Goal: Information Seeking & Learning: Learn about a topic

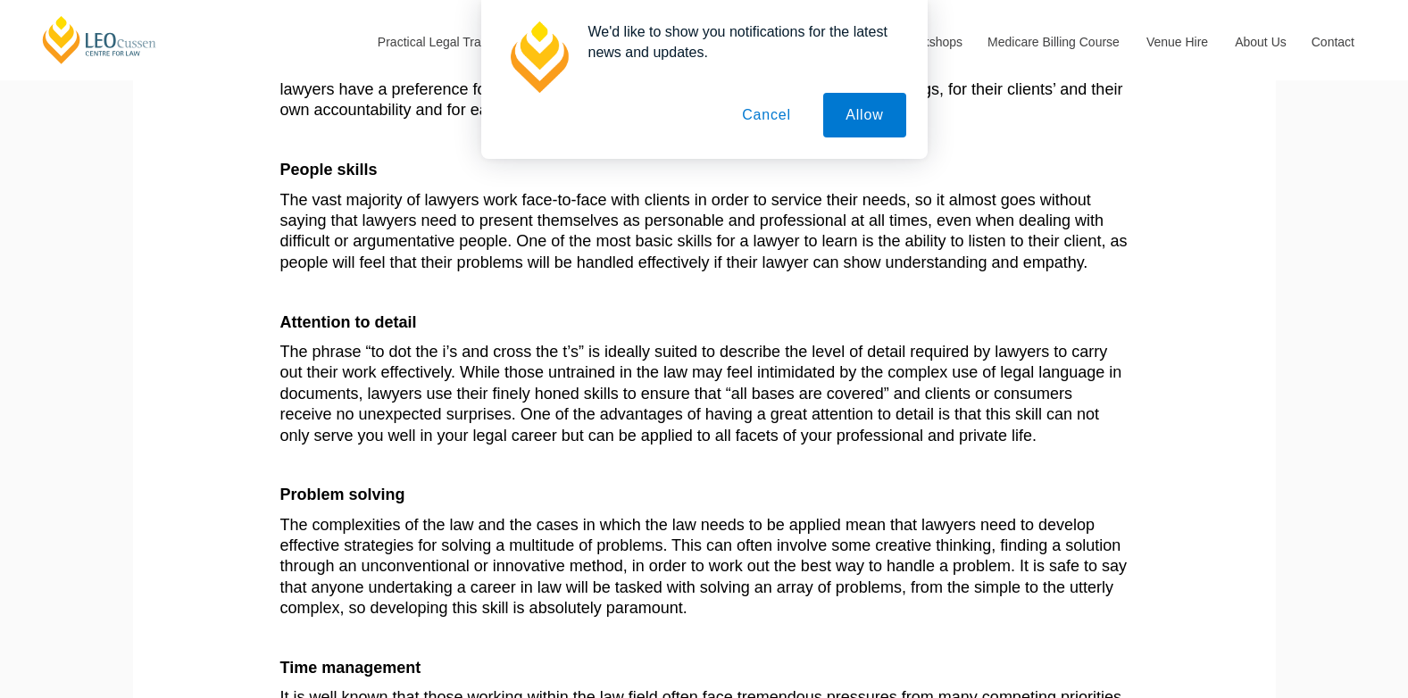
scroll to position [242, 0]
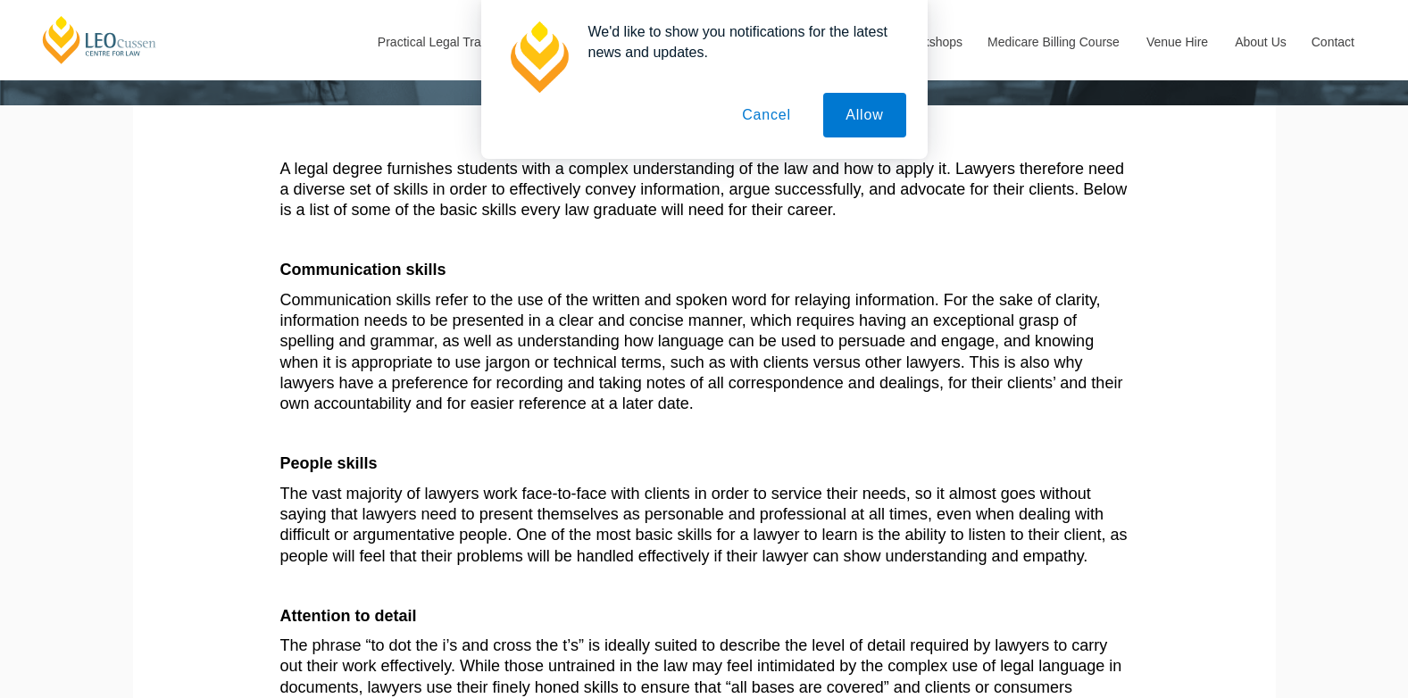
click at [1085, 105] on div at bounding box center [704, 0] width 1408 height 212
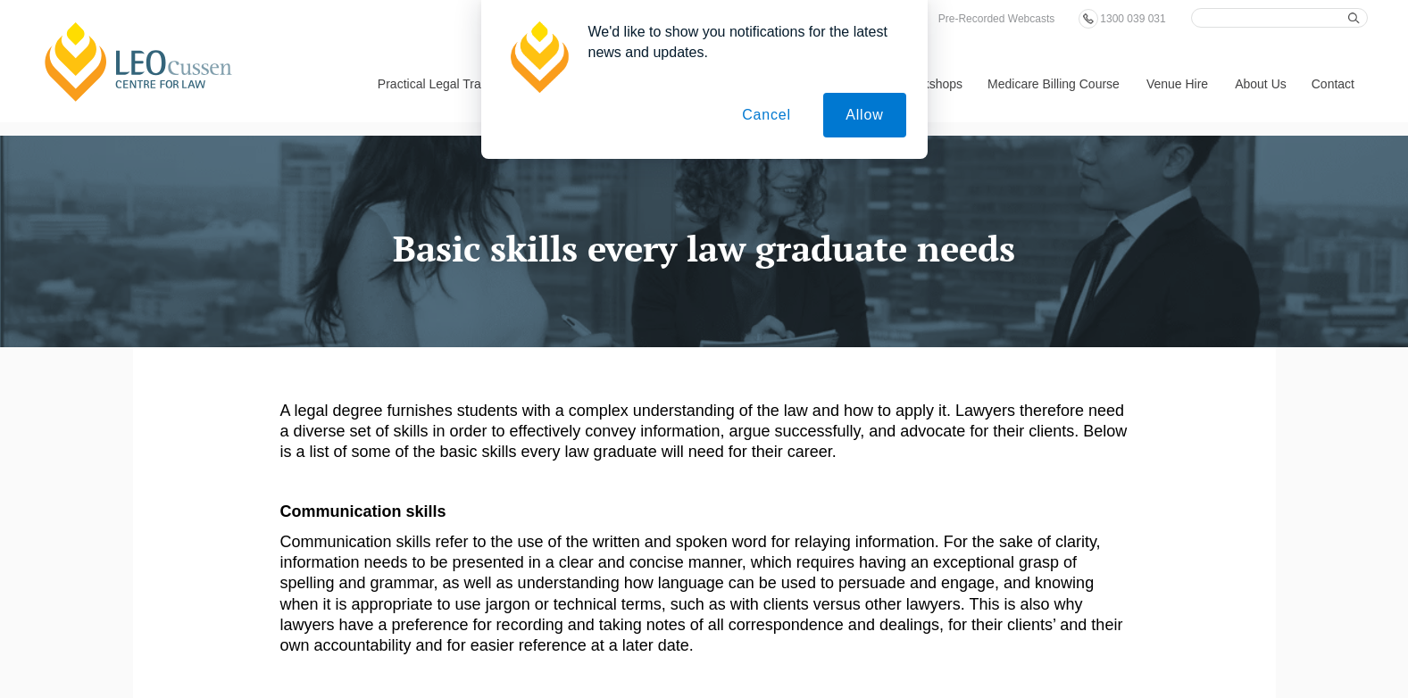
drag, startPoint x: 764, startPoint y: 112, endPoint x: 765, endPoint y: 125, distance: 13.4
click at [765, 112] on button "Cancel" at bounding box center [767, 115] width 94 height 45
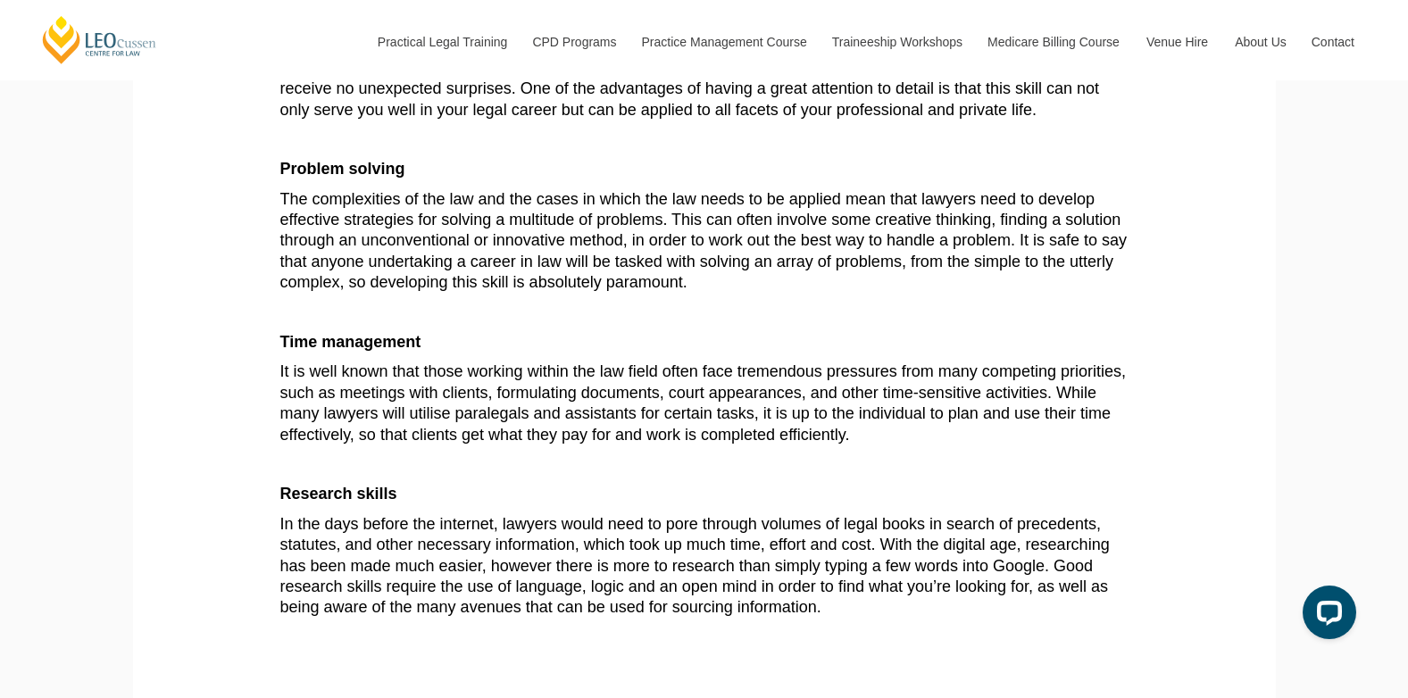
scroll to position [982, 0]
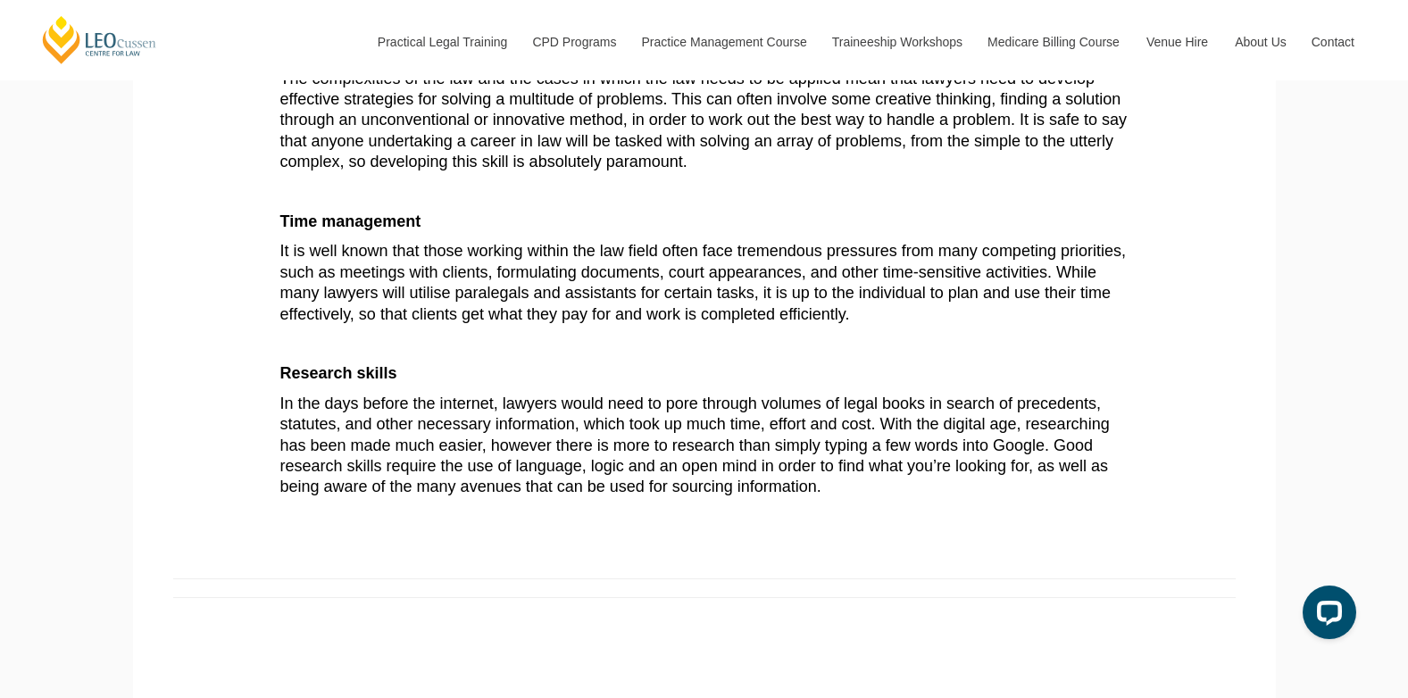
click at [402, 378] on p "Research skills" at bounding box center [704, 373] width 848 height 21
drag, startPoint x: 398, startPoint y: 372, endPoint x: 279, endPoint y: 373, distance: 119.7
copy b "Research skills"
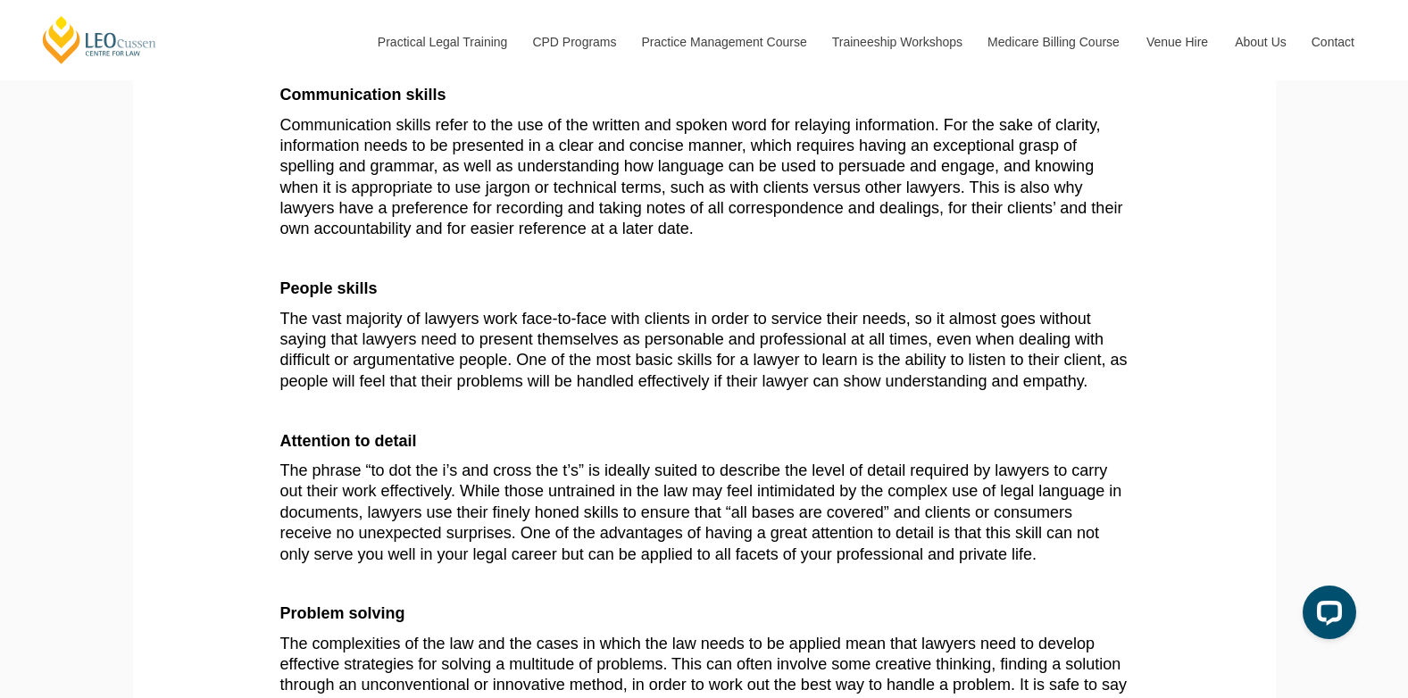
scroll to position [179, 0]
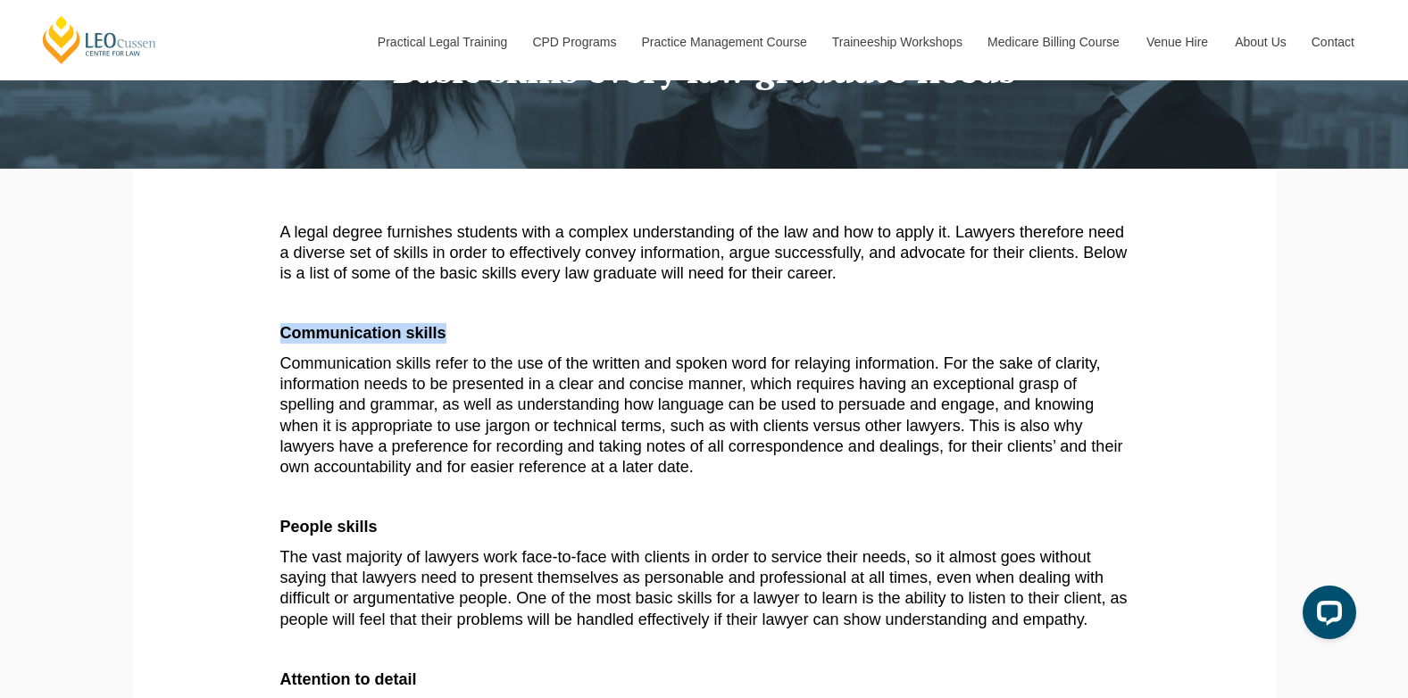
drag, startPoint x: 444, startPoint y: 332, endPoint x: 283, endPoint y: 334, distance: 160.8
click at [283, 334] on b "Communication skills" at bounding box center [363, 333] width 166 height 18
copy b "Communication skills"
drag, startPoint x: 646, startPoint y: 581, endPoint x: 923, endPoint y: 573, distance: 277.8
click at [923, 573] on span "The vast majority of lawyers work face-to-face with clients in order to service…" at bounding box center [704, 588] width 848 height 80
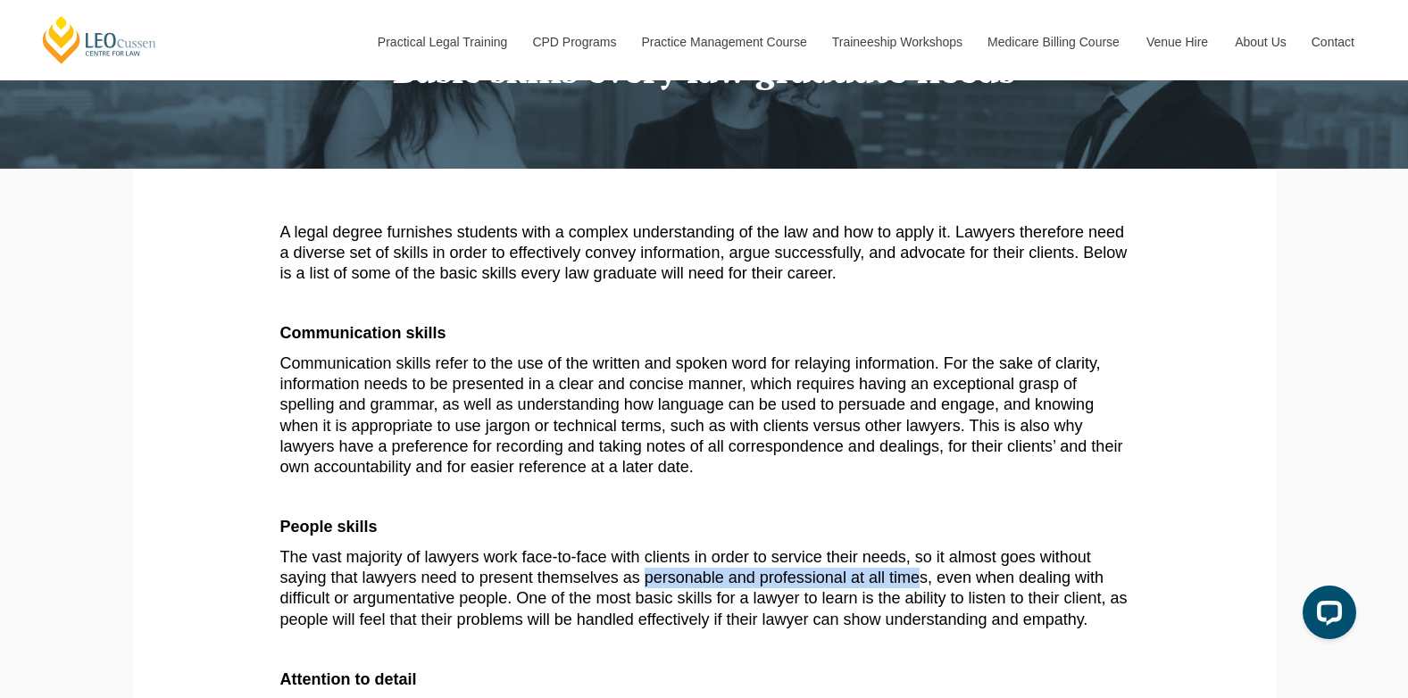
copy span "personable and professional at all time"
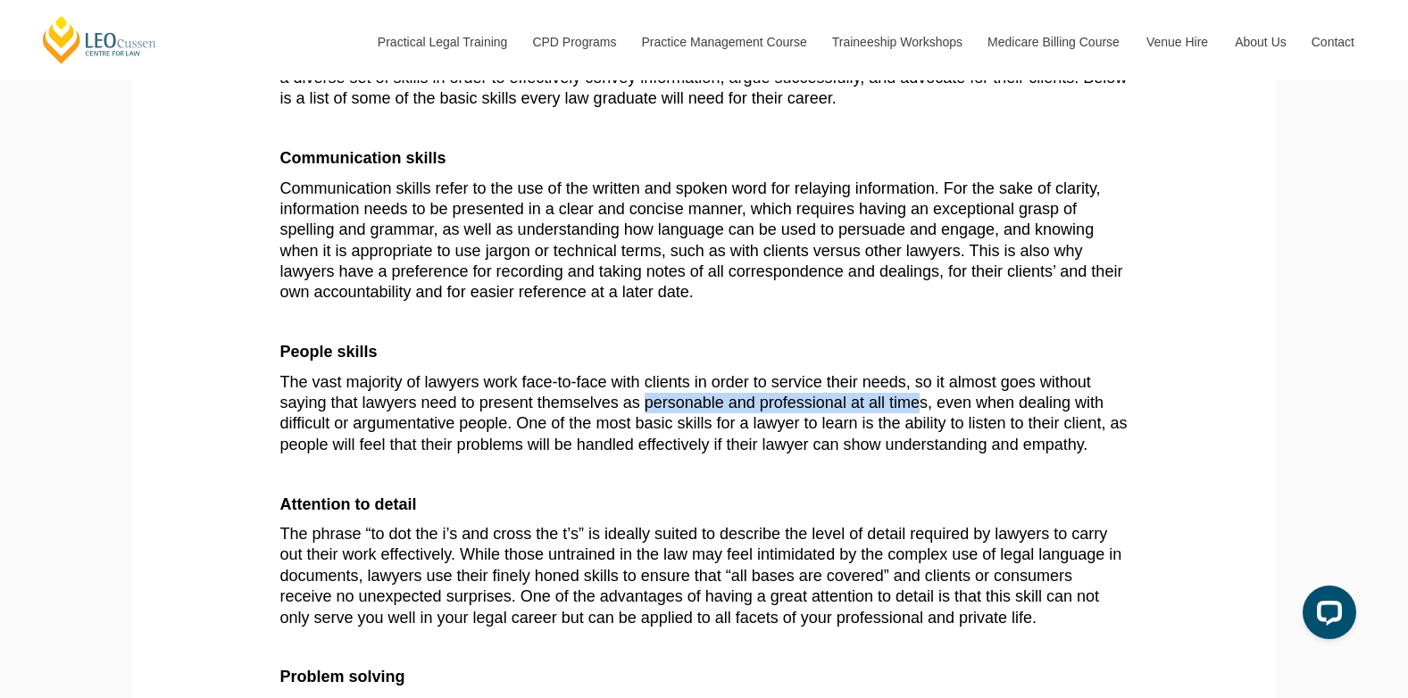
scroll to position [357, 0]
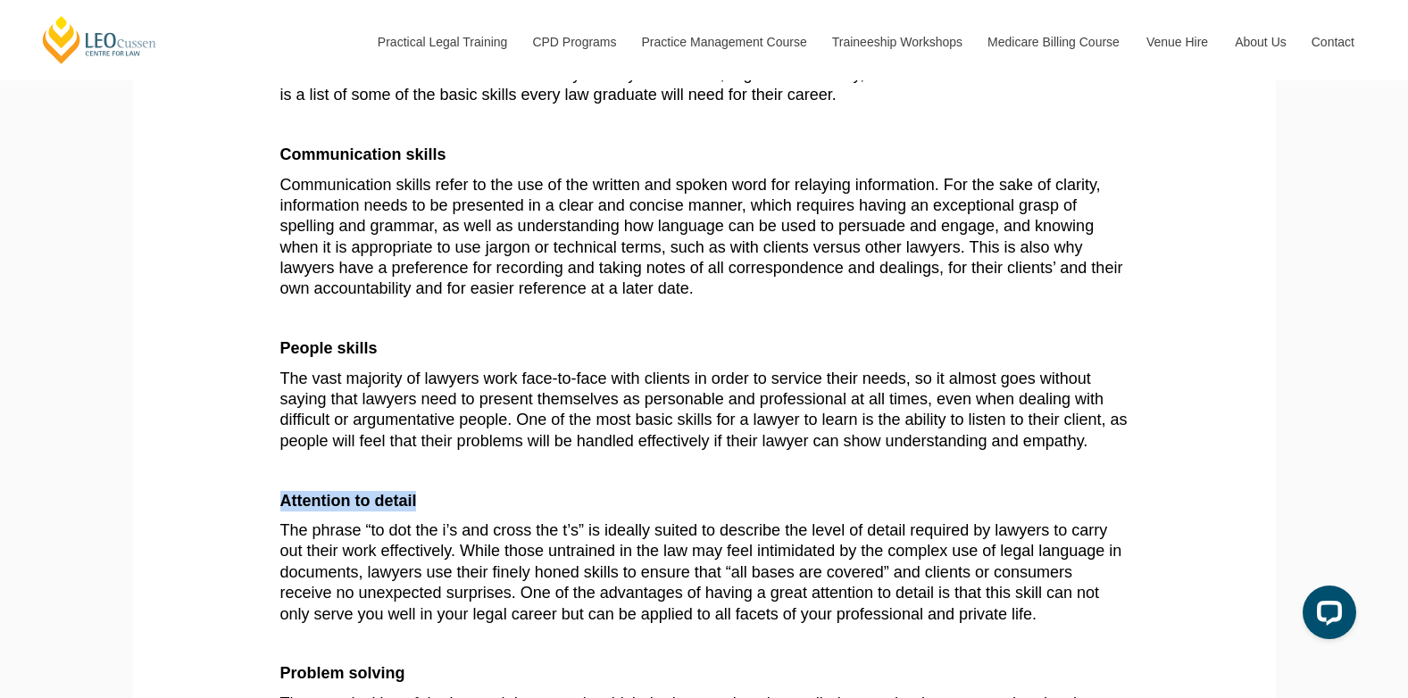
drag, startPoint x: 283, startPoint y: 504, endPoint x: 418, endPoint y: 490, distance: 135.5
click at [418, 490] on article "A legal degree furnishes students with a complex understanding of the law and h…" at bounding box center [704, 584] width 848 height 1080
copy b "Attention to detail"
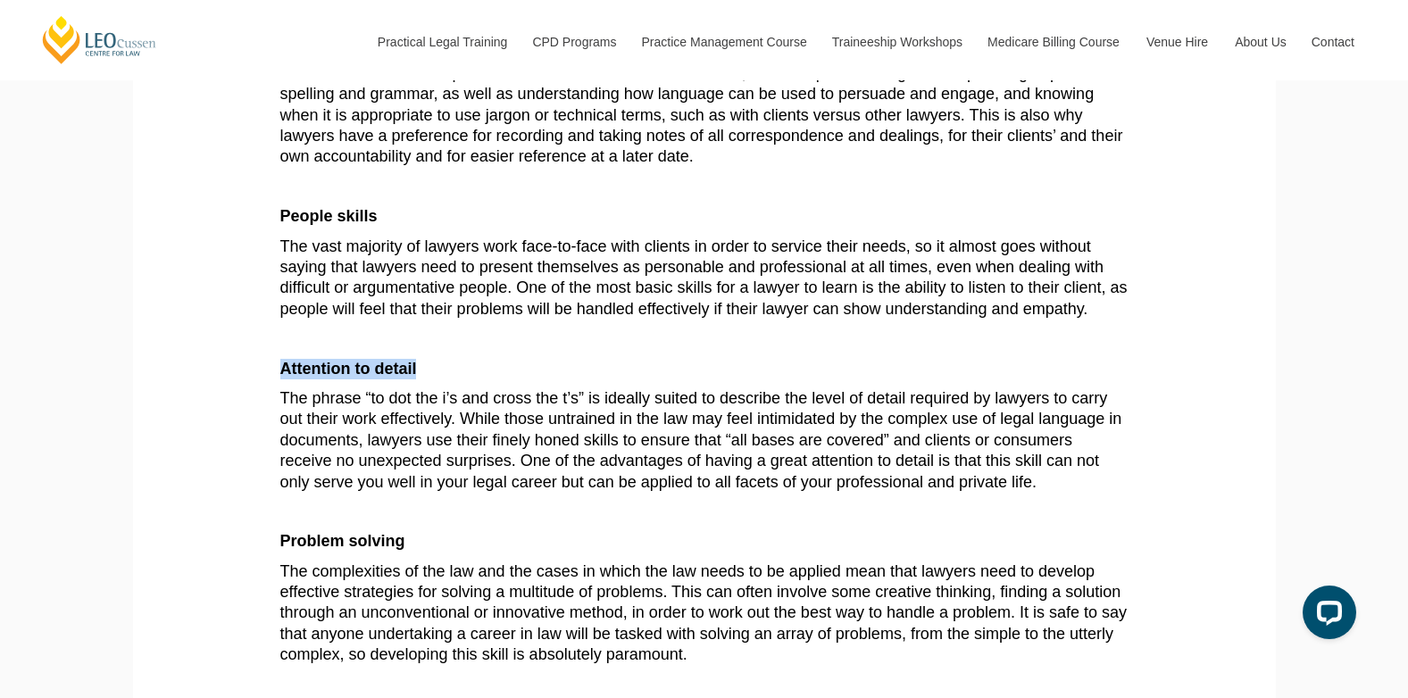
scroll to position [536, 0]
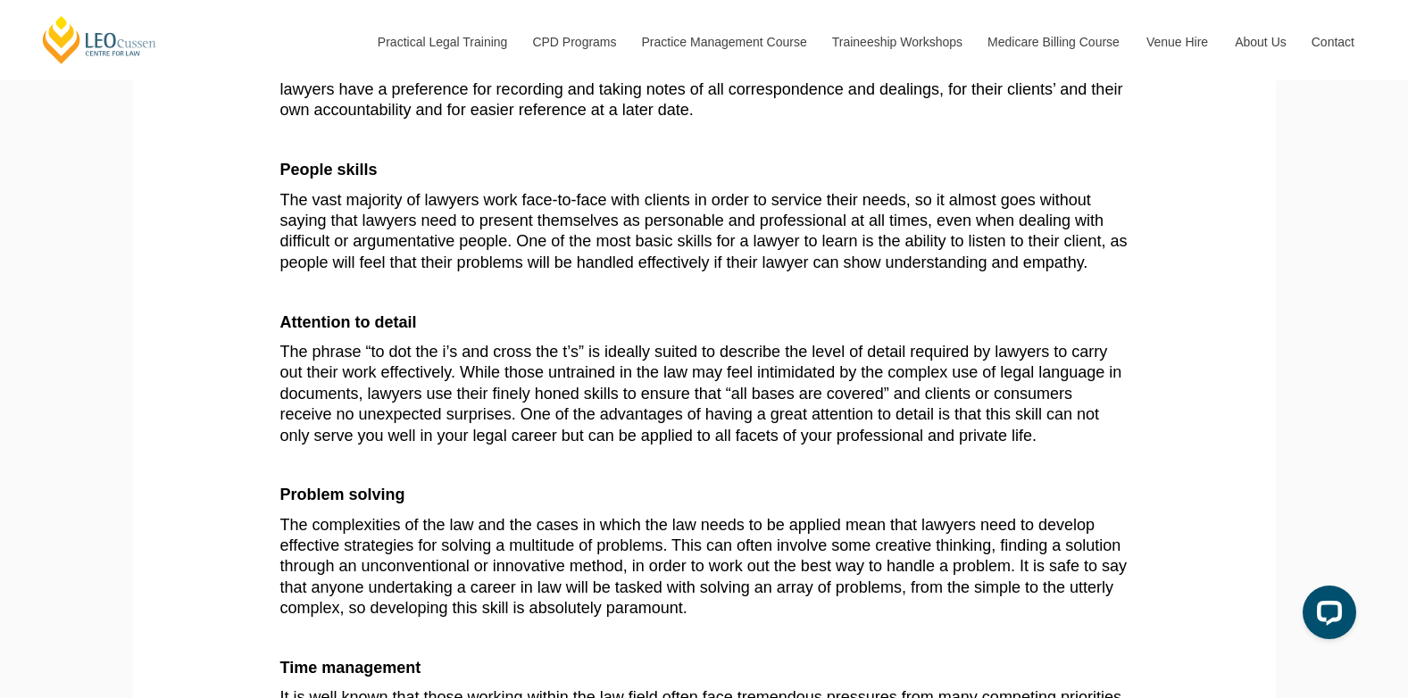
click at [286, 526] on span "The complexities of the law and the cases in which the law needs to be applied …" at bounding box center [704, 567] width 848 height 102
drag, startPoint x: 441, startPoint y: 554, endPoint x: 660, endPoint y: 542, distance: 219.1
click at [660, 542] on span "The complexities of the law and the cases in which the law needs to be applied …" at bounding box center [704, 567] width 848 height 102
copy span "solving a multitude of problems"
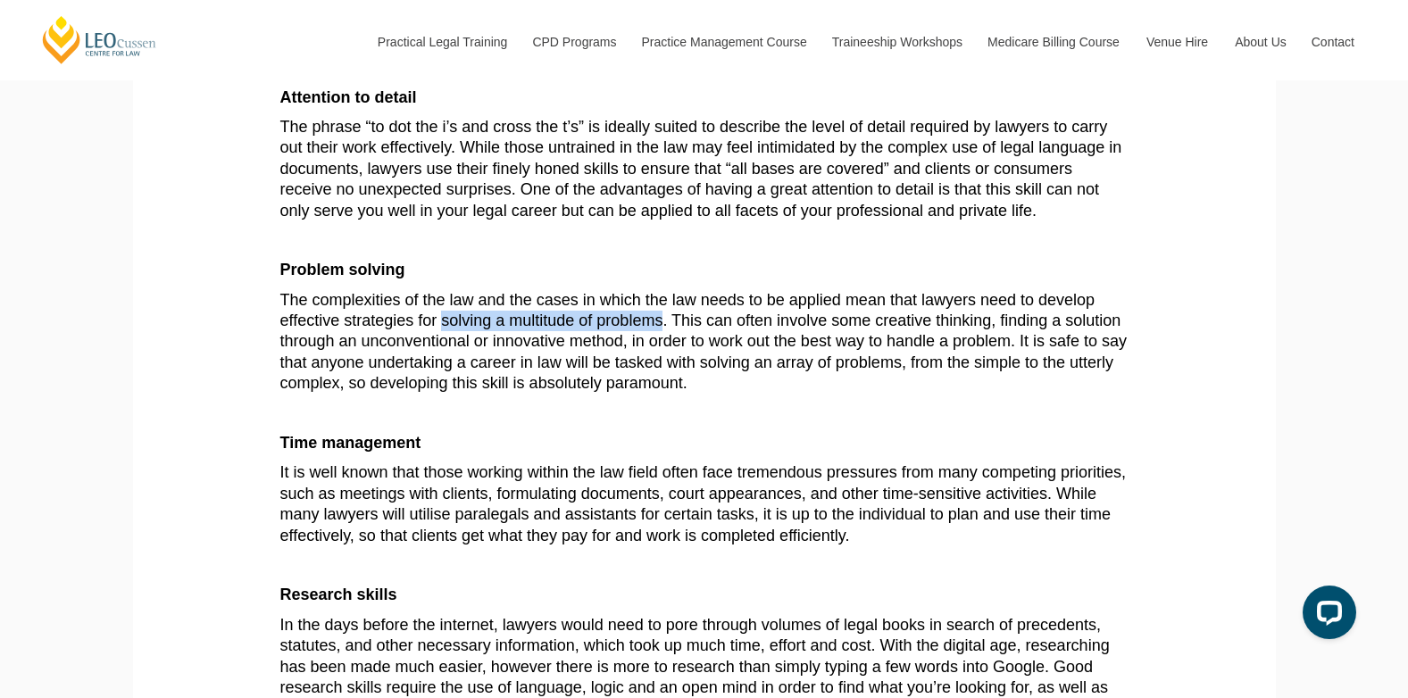
scroll to position [804, 0]
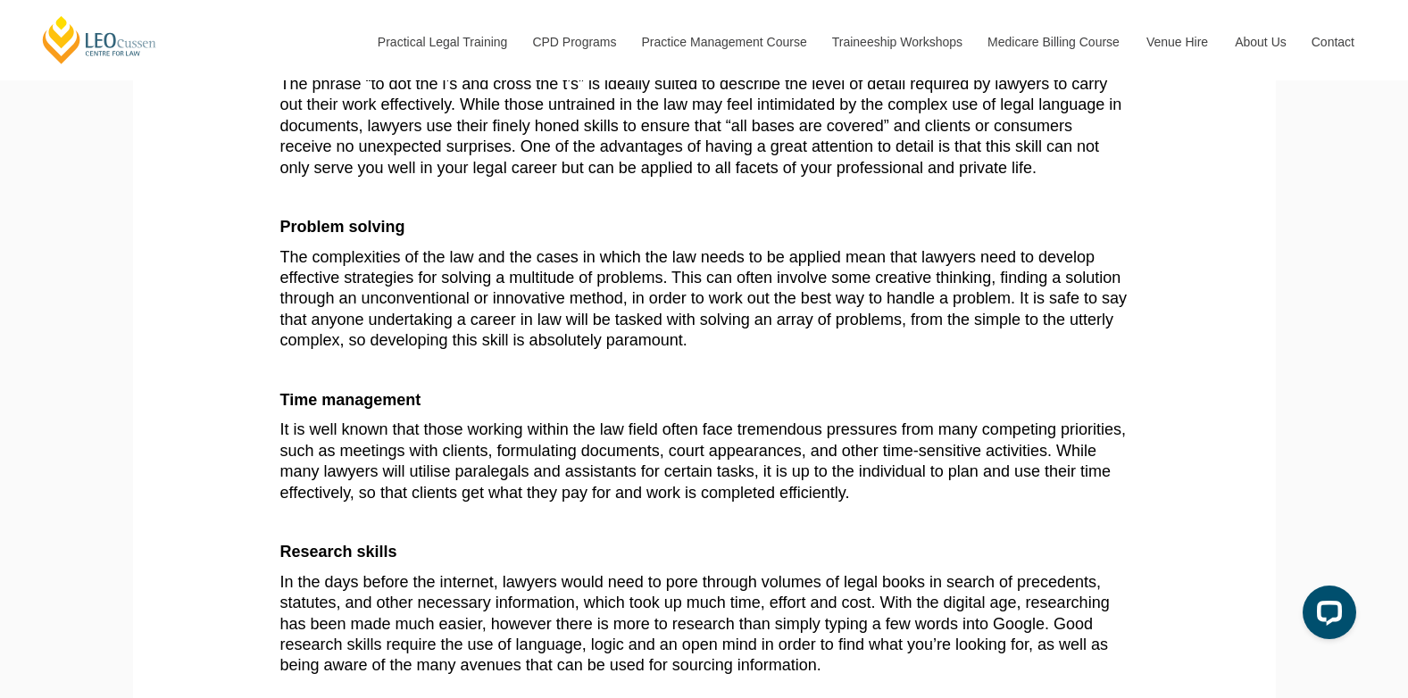
click at [948, 476] on span "It is well known that those working within the law field often face tremendous …" at bounding box center [703, 461] width 846 height 80
drag, startPoint x: 948, startPoint y: 476, endPoint x: 348, endPoint y: 495, distance: 600.5
click at [348, 495] on span "It is well known that those working within the law field often face tremendous …" at bounding box center [703, 461] width 846 height 80
copy span "plan and use their time effectively"
